Goal: Task Accomplishment & Management: Use online tool/utility

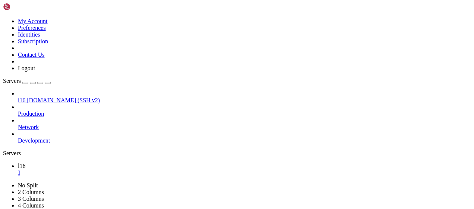
scroll to position [3, 1]
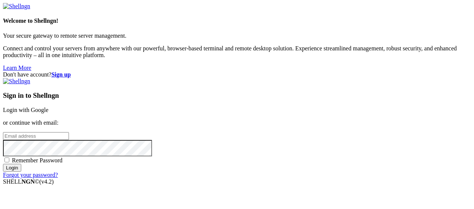
click at [48, 107] on link "Login with Google" at bounding box center [25, 110] width 45 height 6
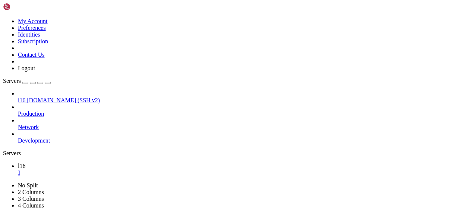
scroll to position [9297, 0]
drag, startPoint x: 343, startPoint y: 378, endPoint x: 67, endPoint y: 375, distance: 276.2
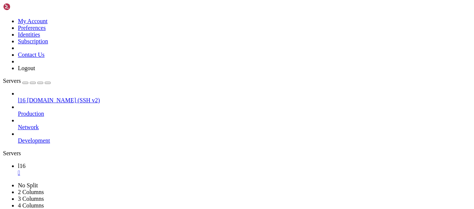
scroll to position [9734, 0]
drag, startPoint x: 122, startPoint y: 453, endPoint x: 311, endPoint y: 467, distance: 189.2
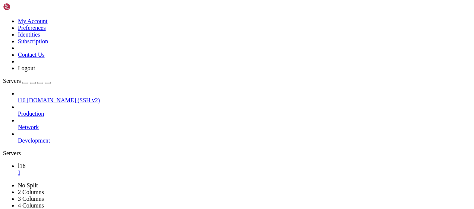
drag, startPoint x: 174, startPoint y: 447, endPoint x: 45, endPoint y: 290, distance: 203.1
click html "Page up Can't use SSL_get_servername imZzeyGC0gtZPGujUSxiJSWI/oTqexh+cAMTSMlOJf…"
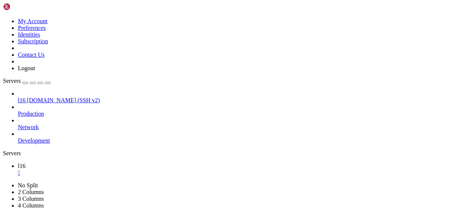
scroll to position [9988, 0]
drag, startPoint x: 101, startPoint y: 455, endPoint x: 43, endPoint y: 451, distance: 57.6
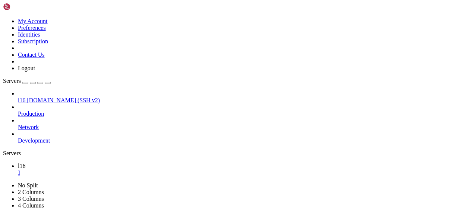
drag, startPoint x: 170, startPoint y: 422, endPoint x: 114, endPoint y: 397, distance: 61.6
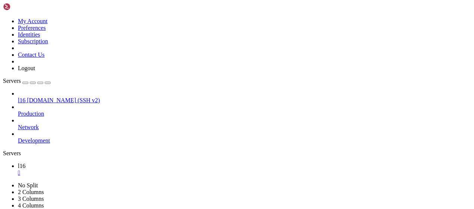
drag, startPoint x: 88, startPoint y: 439, endPoint x: 274, endPoint y: 446, distance: 185.8
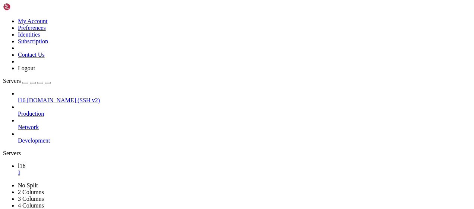
drag, startPoint x: 136, startPoint y: 426, endPoint x: 177, endPoint y: 464, distance: 55.4
drag, startPoint x: 145, startPoint y: 412, endPoint x: 279, endPoint y: 453, distance: 139.4
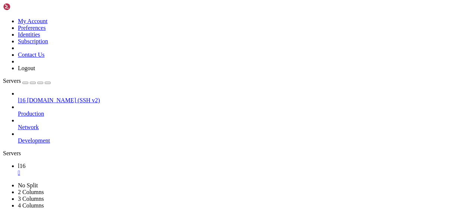
scroll to position [10052, 0]
drag, startPoint x: 322, startPoint y: 389, endPoint x: 289, endPoint y: 394, distance: 33.1
